Goal: Information Seeking & Learning: Learn about a topic

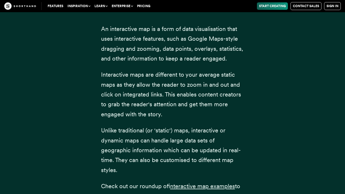
scroll to position [917, 0]
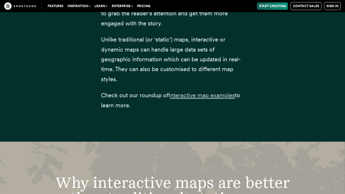
click at [181, 92] on span "interactive map examples" at bounding box center [202, 95] width 65 height 7
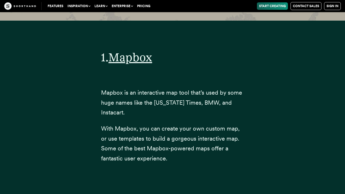
scroll to position [1949, 0]
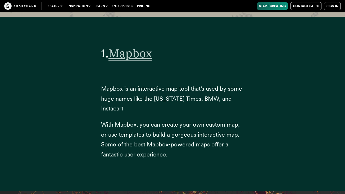
click at [142, 46] on span "Mapbox" at bounding box center [130, 53] width 44 height 14
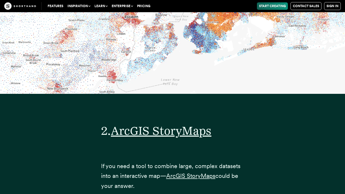
scroll to position [2949, 0]
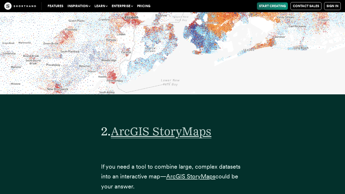
click at [145, 124] on span "ArcGIS StoryMaps" at bounding box center [161, 131] width 101 height 14
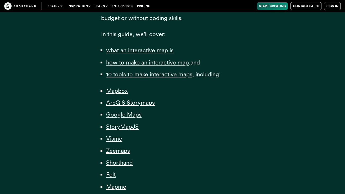
scroll to position [347, 0]
click at [122, 112] on span "Google Maps" at bounding box center [123, 114] width 35 height 7
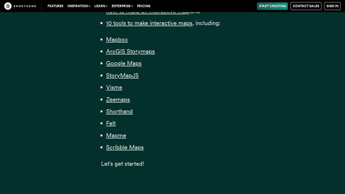
scroll to position [397, 0]
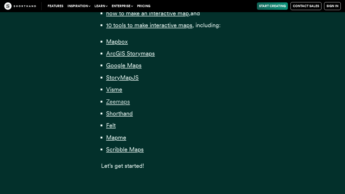
click at [121, 101] on span "Zeemaps" at bounding box center [118, 101] width 24 height 7
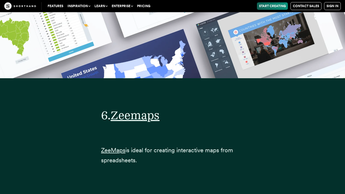
scroll to position [7588, 0]
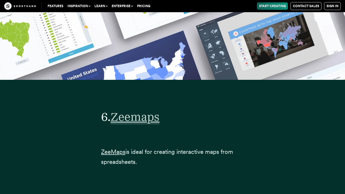
click at [140, 110] on span "Zeemaps" at bounding box center [135, 117] width 49 height 14
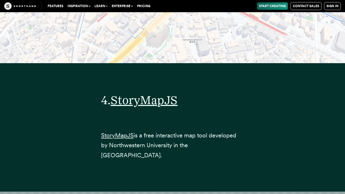
scroll to position [5378, 0]
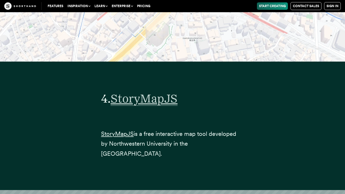
click at [172, 92] on span "StoryMapJS" at bounding box center [144, 99] width 67 height 14
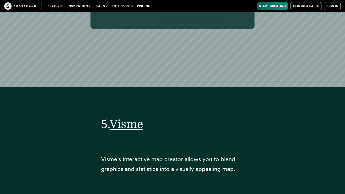
scroll to position [6560, 0]
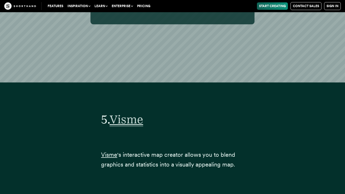
click at [125, 112] on span "Visme" at bounding box center [126, 119] width 34 height 14
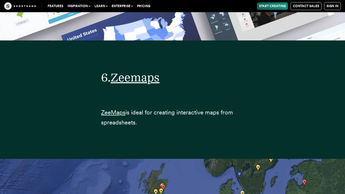
scroll to position [7583, 0]
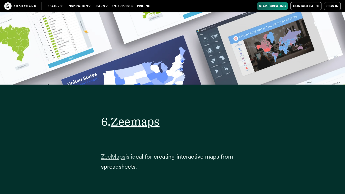
click at [112, 153] on span "ZeeMaps" at bounding box center [113, 156] width 24 height 7
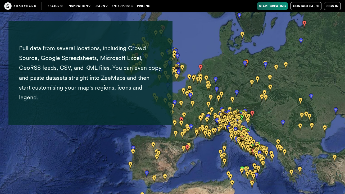
scroll to position [7923, 0]
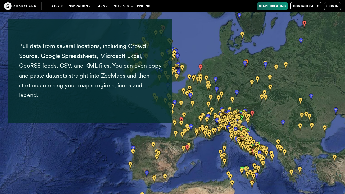
click at [193, 105] on img at bounding box center [172, 97] width 345 height 194
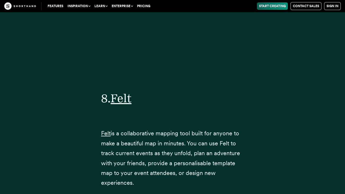
scroll to position [9397, 0]
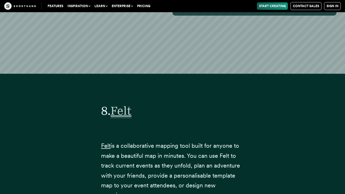
click at [126, 104] on span "Felt" at bounding box center [121, 111] width 21 height 14
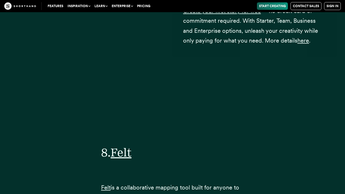
scroll to position [9550, 0]
